Goal: Transaction & Acquisition: Purchase product/service

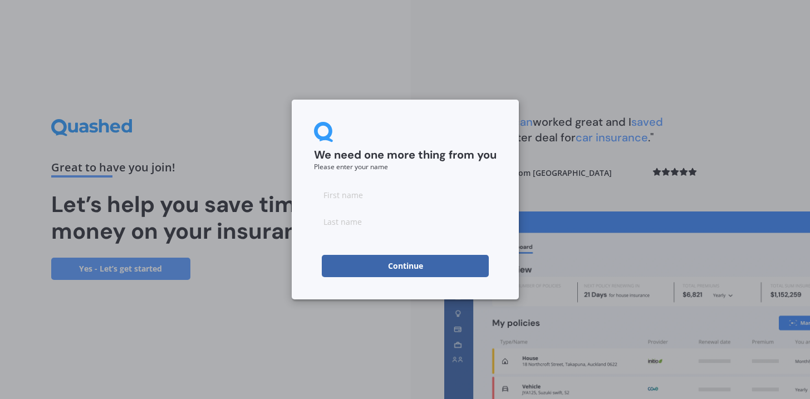
click at [398, 199] on input at bounding box center [405, 195] width 183 height 22
type input "Lorraine"
click at [381, 223] on input at bounding box center [405, 221] width 183 height 22
type input "Brunton"
click at [401, 269] on button "Continue" at bounding box center [405, 266] width 167 height 22
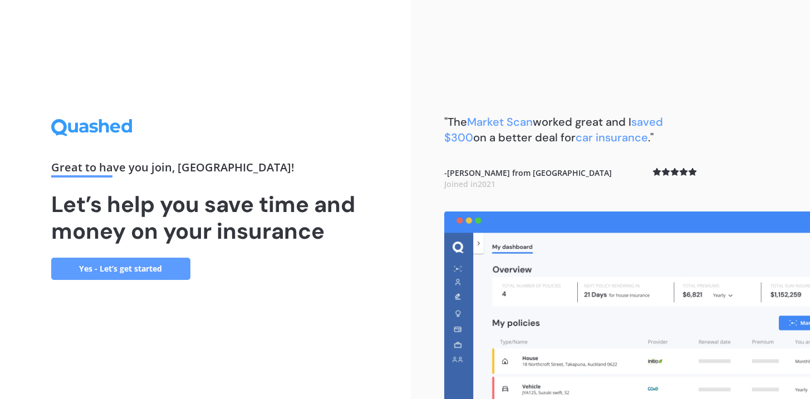
click at [126, 270] on link "Yes - Let’s get started" at bounding box center [120, 269] width 139 height 22
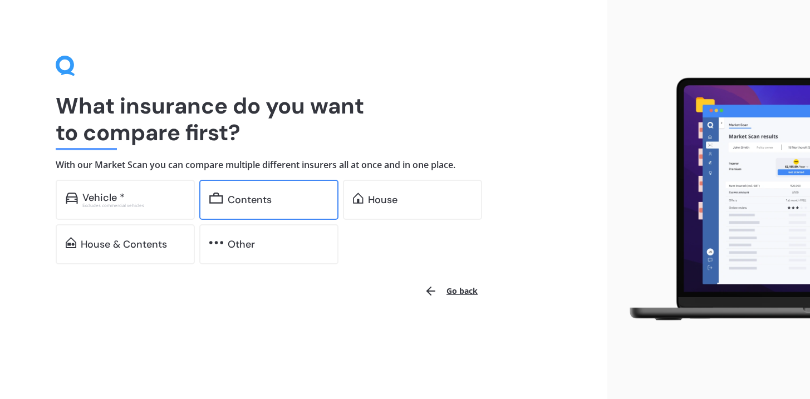
click at [244, 196] on div "Contents" at bounding box center [250, 199] width 44 height 11
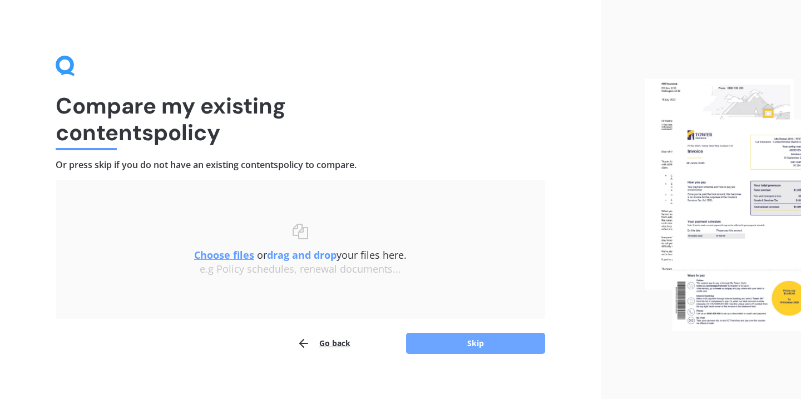
click at [477, 346] on button "Skip" at bounding box center [475, 343] width 139 height 21
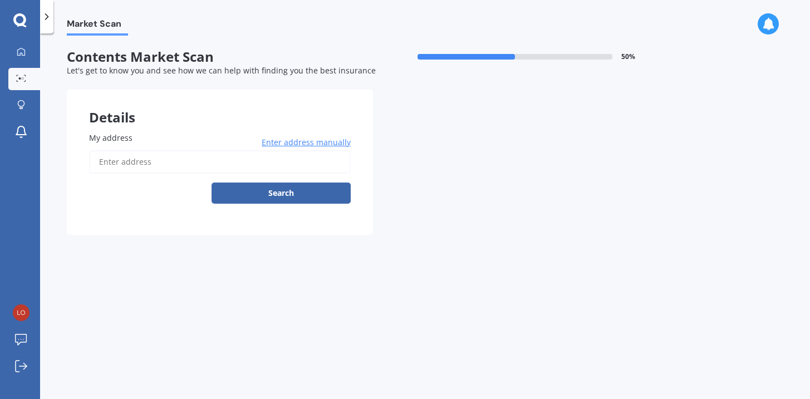
click at [174, 170] on input "My address" at bounding box center [220, 161] width 262 height 23
type input "35 Rata Street, Hāwera 4610"
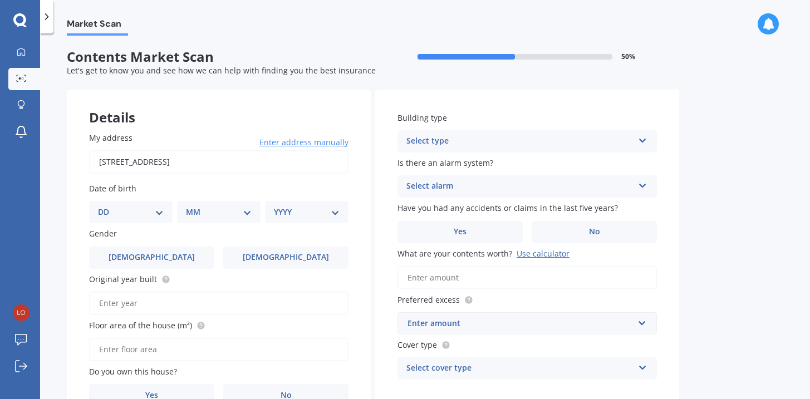
click at [163, 214] on select "DD 01 02 03 04 05 06 07 08 09 10 11 12 13 14 15 16 17 18 19 20 21 22 23 24 25 2…" at bounding box center [131, 212] width 66 height 12
select select "04"
click at [249, 213] on select "MM 01 02 03 04 05 06 07 08 09 10 11 12" at bounding box center [220, 212] width 61 height 12
select select "11"
click at [330, 214] on select "YYYY 2009 2008 2007 2006 2005 2004 2003 2002 2001 2000 1999 1998 1997 1996 1995…" at bounding box center [304, 212] width 61 height 12
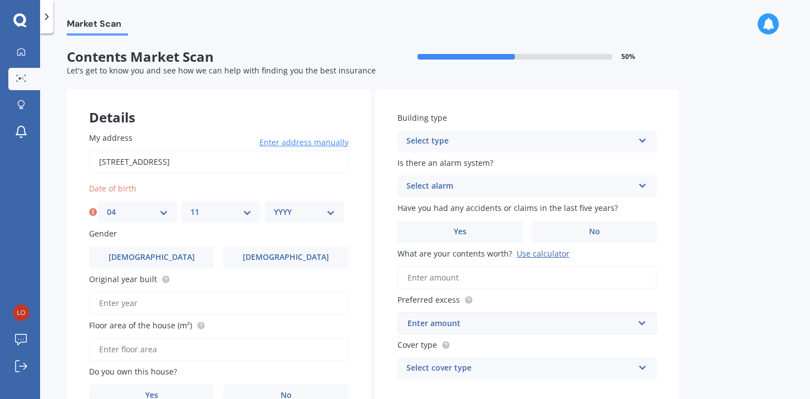
select select "1954"
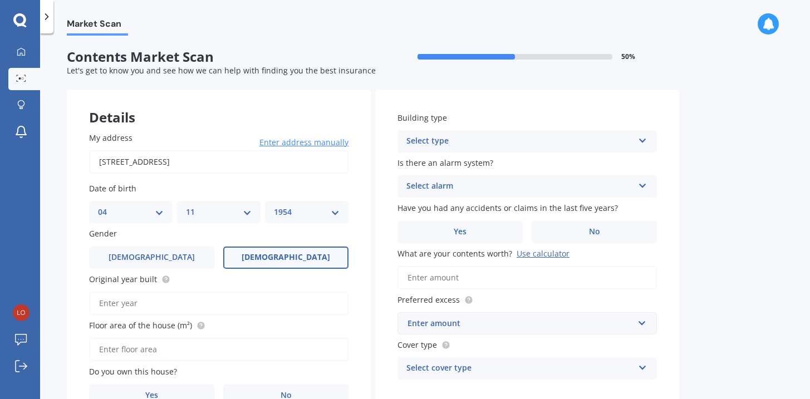
click at [288, 256] on span "Female" at bounding box center [286, 257] width 88 height 9
click at [0, 0] on input "Female" at bounding box center [0, 0] width 0 height 0
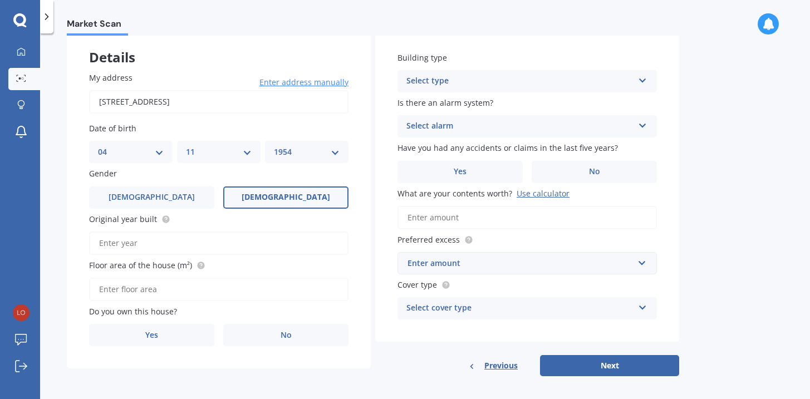
scroll to position [62, 0]
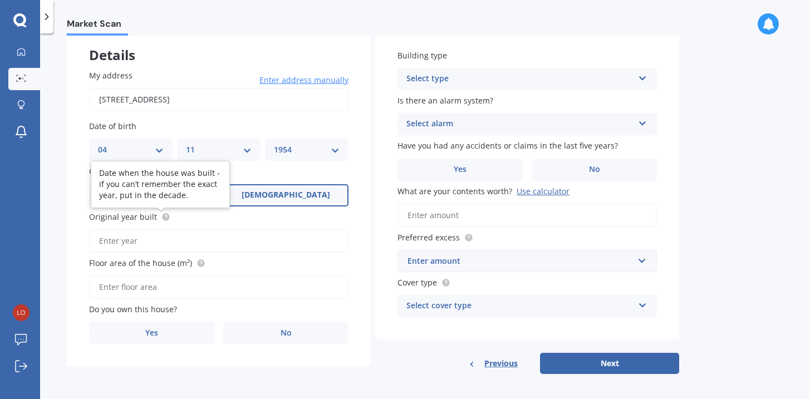
click at [157, 221] on div at bounding box center [163, 217] width 13 height 9
click at [156, 229] on input "Original year built" at bounding box center [218, 240] width 259 height 23
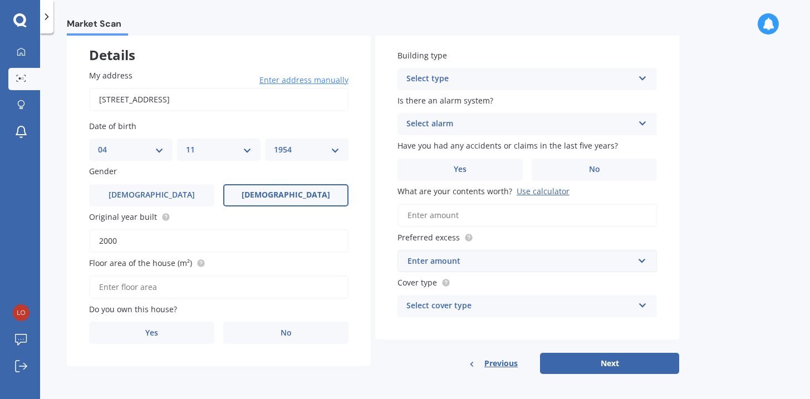
type input "2000"
click at [261, 285] on input "Floor area of the house (m²)" at bounding box center [218, 286] width 259 height 23
click at [142, 340] on label "Yes" at bounding box center [151, 333] width 125 height 22
click at [0, 0] on input "Yes" at bounding box center [0, 0] width 0 height 0
